Goal: Book appointment/travel/reservation

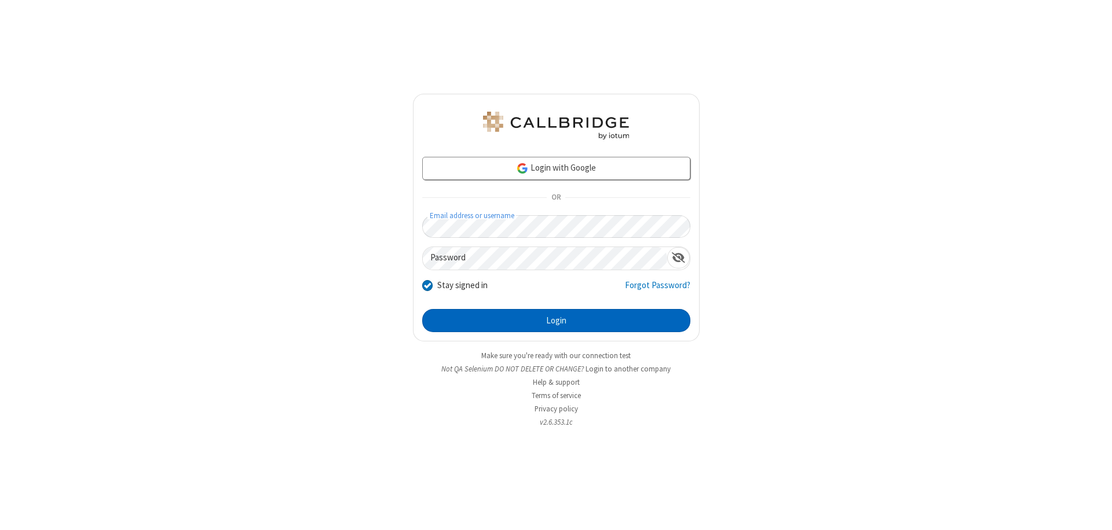
click at [556, 321] on button "Login" at bounding box center [556, 320] width 268 height 23
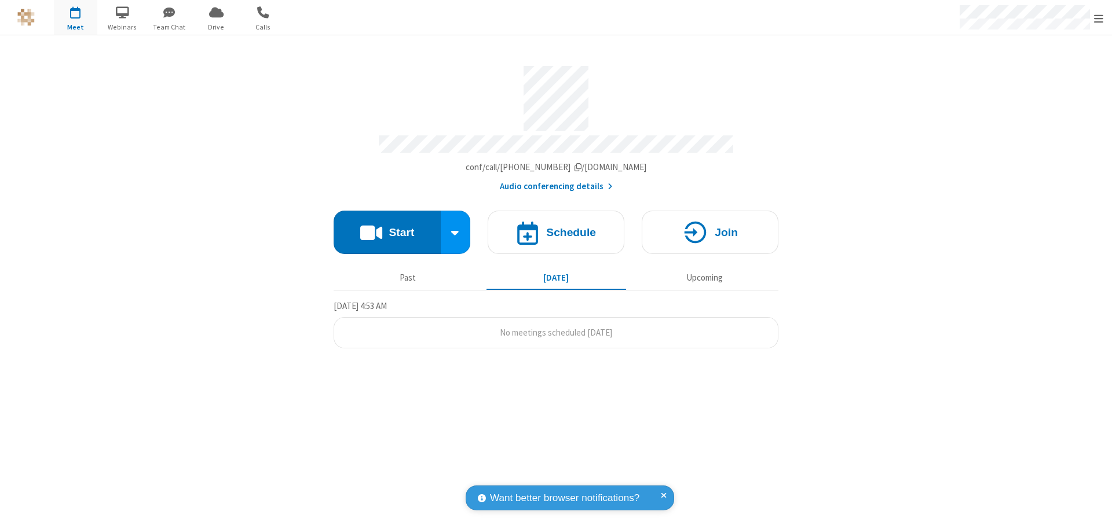
click at [1098, 18] on span "Open menu" at bounding box center [1098, 19] width 9 height 12
click at [75, 17] on span "button" at bounding box center [75, 12] width 43 height 20
click at [556, 227] on h4 "Schedule" at bounding box center [571, 232] width 50 height 11
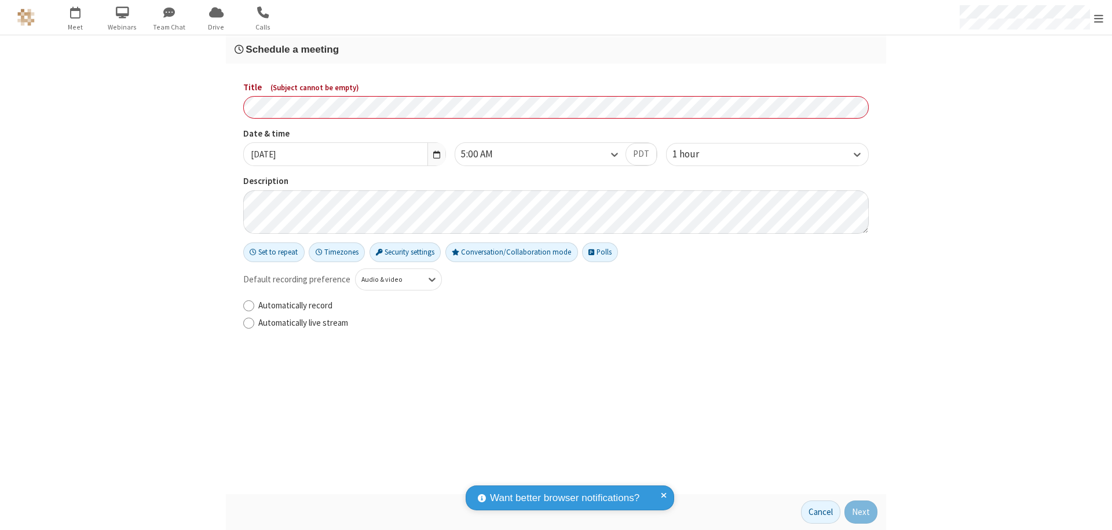
click at [556, 49] on h3 "Schedule a meeting" at bounding box center [555, 49] width 643 height 11
